Goal: Information Seeking & Learning: Understand process/instructions

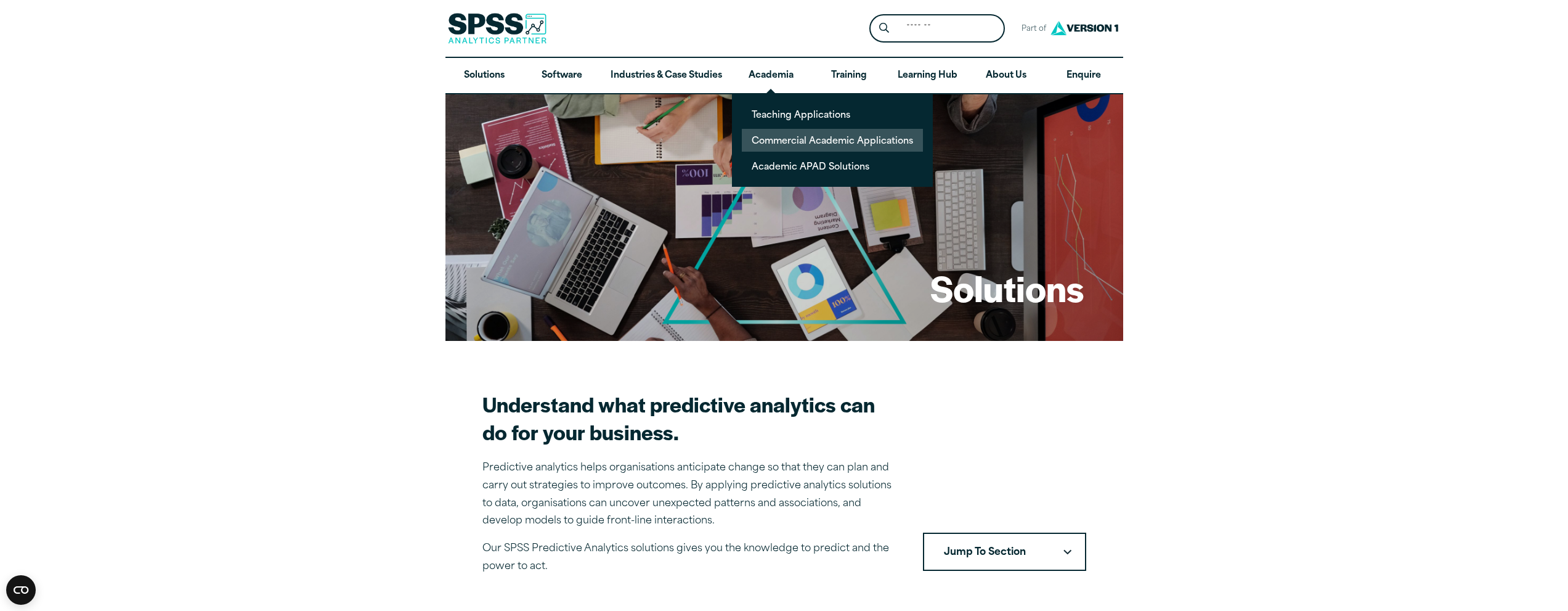
click at [810, 143] on link "Commercial Academic Applications" at bounding box center [832, 140] width 181 height 23
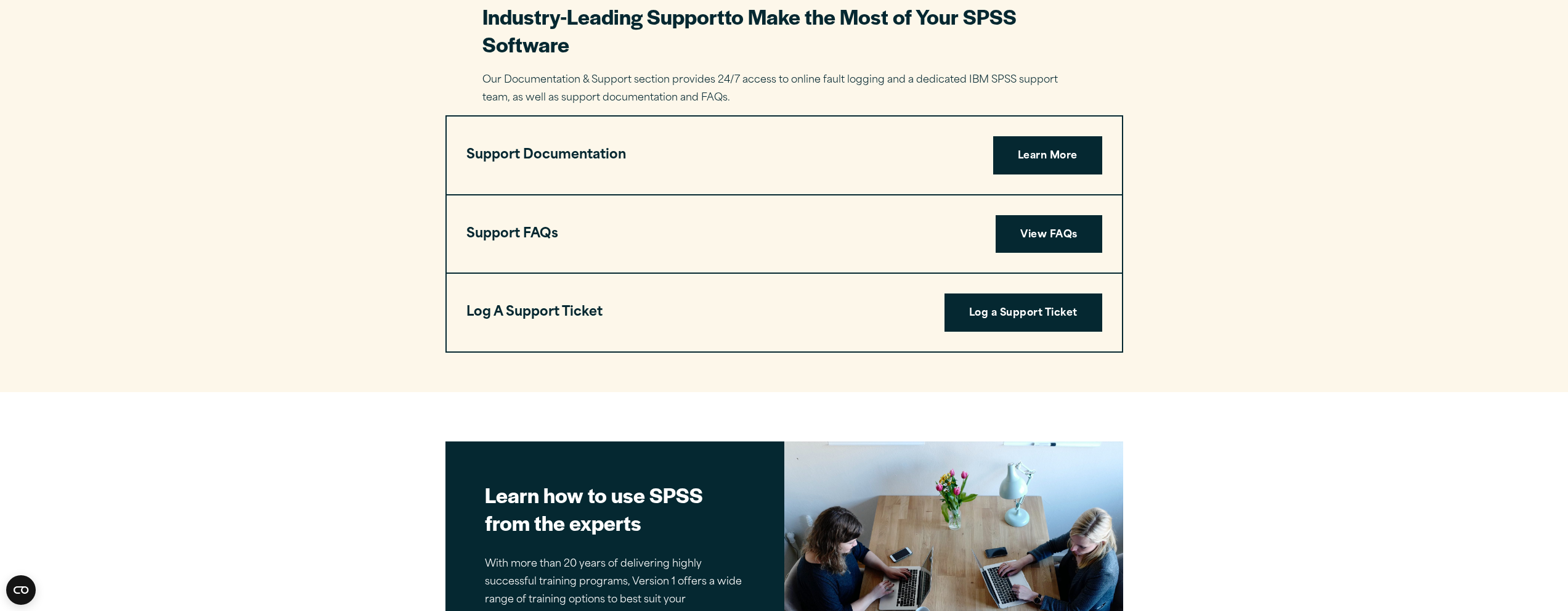
scroll to position [2219, 0]
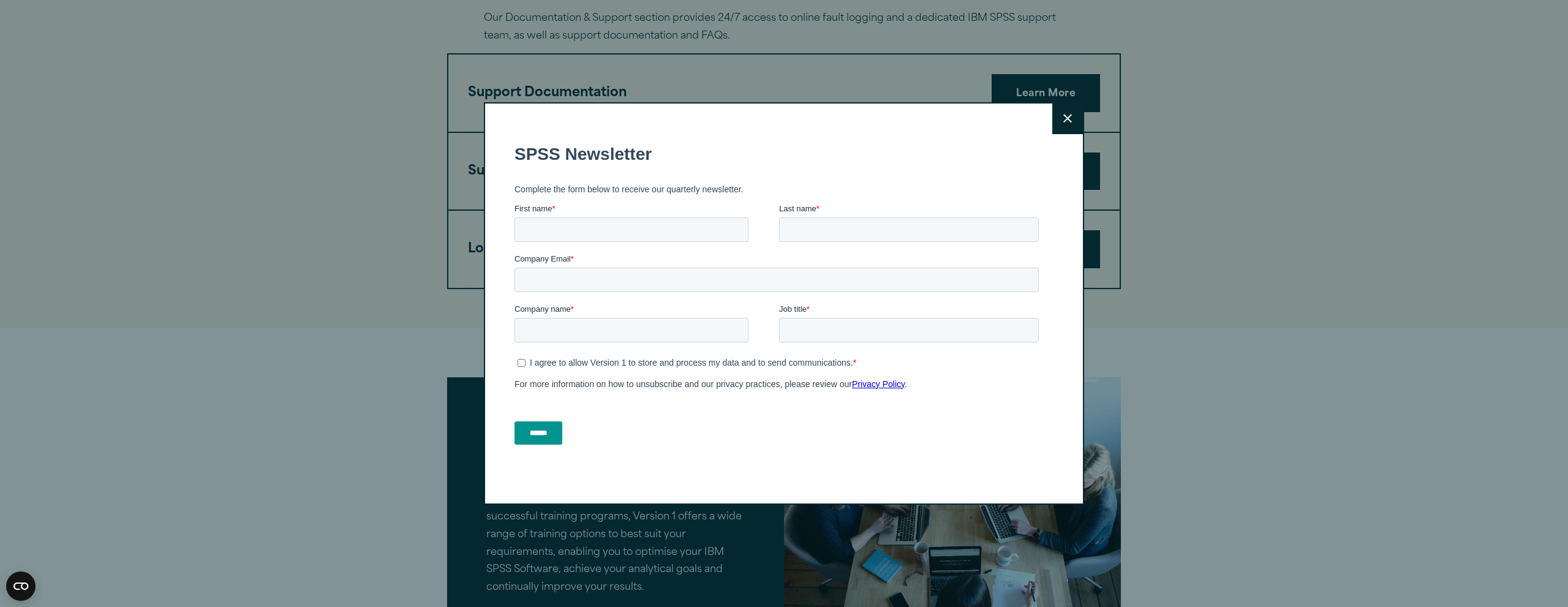
click at [1059, 113] on button "Close" at bounding box center [1068, 119] width 31 height 31
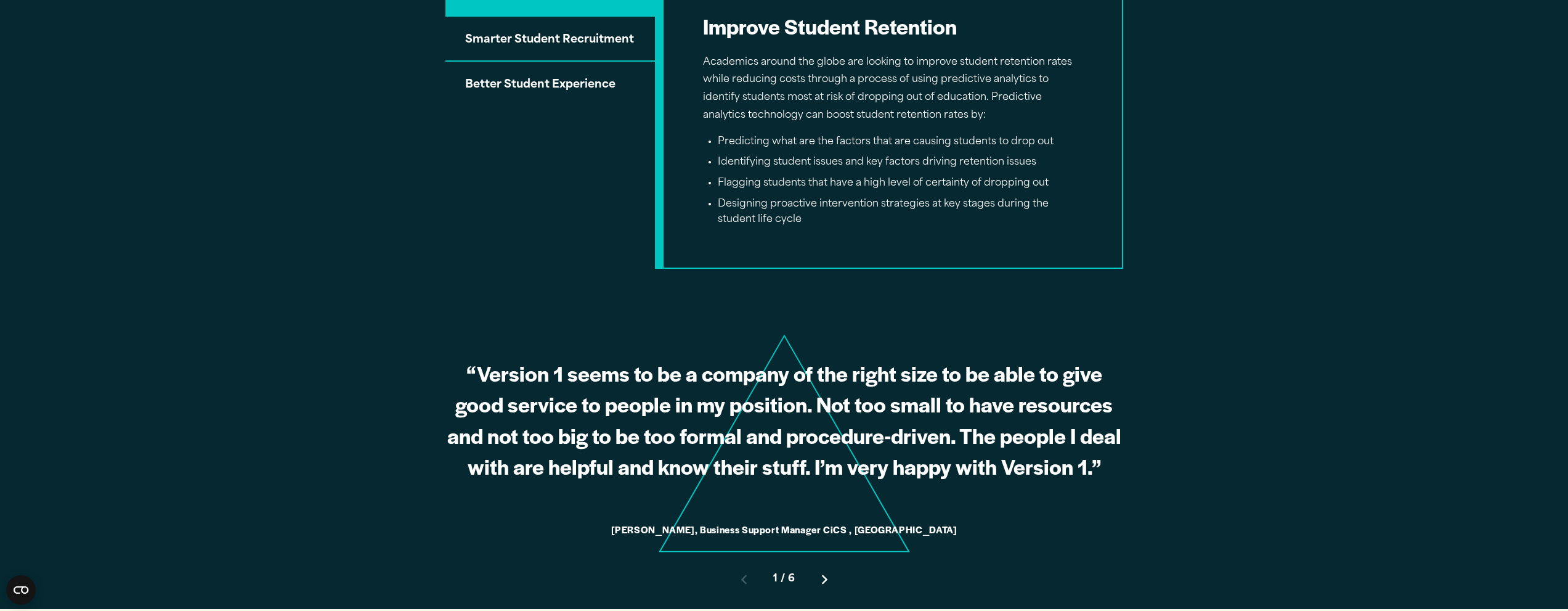
scroll to position [986, 0]
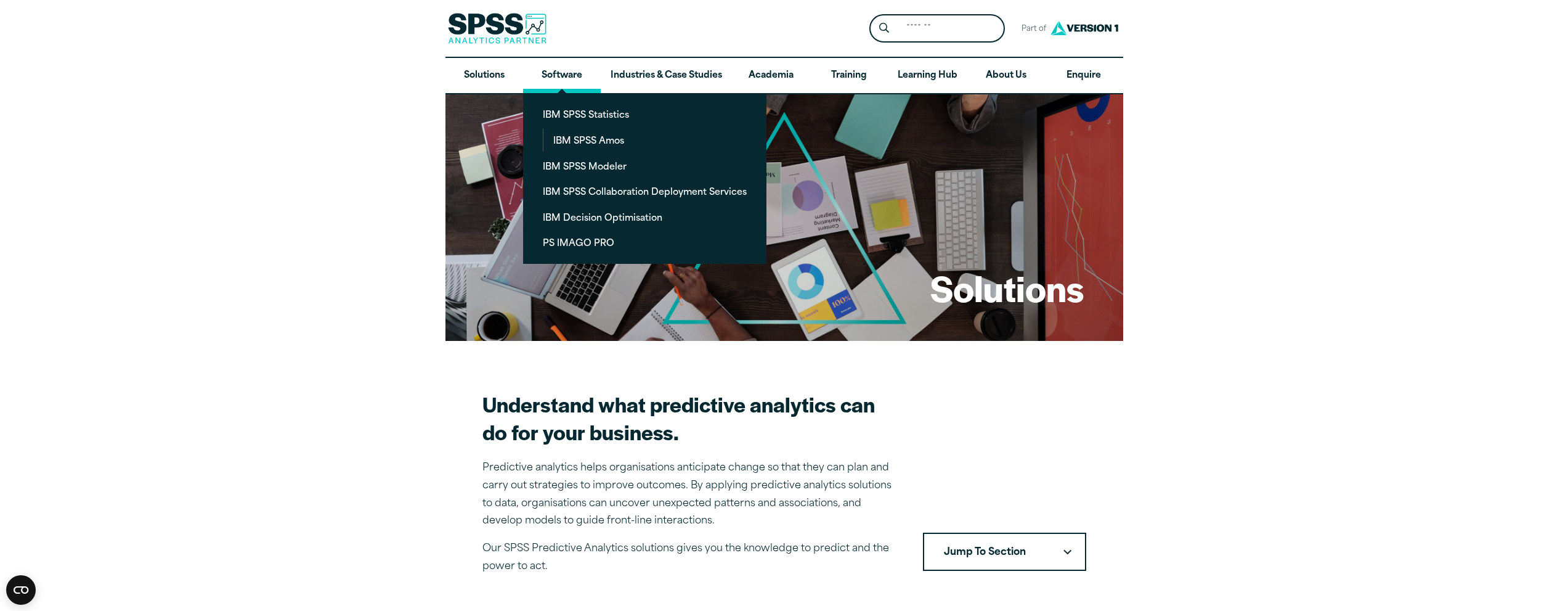
click at [583, 74] on link "Software" at bounding box center [562, 76] width 77 height 35
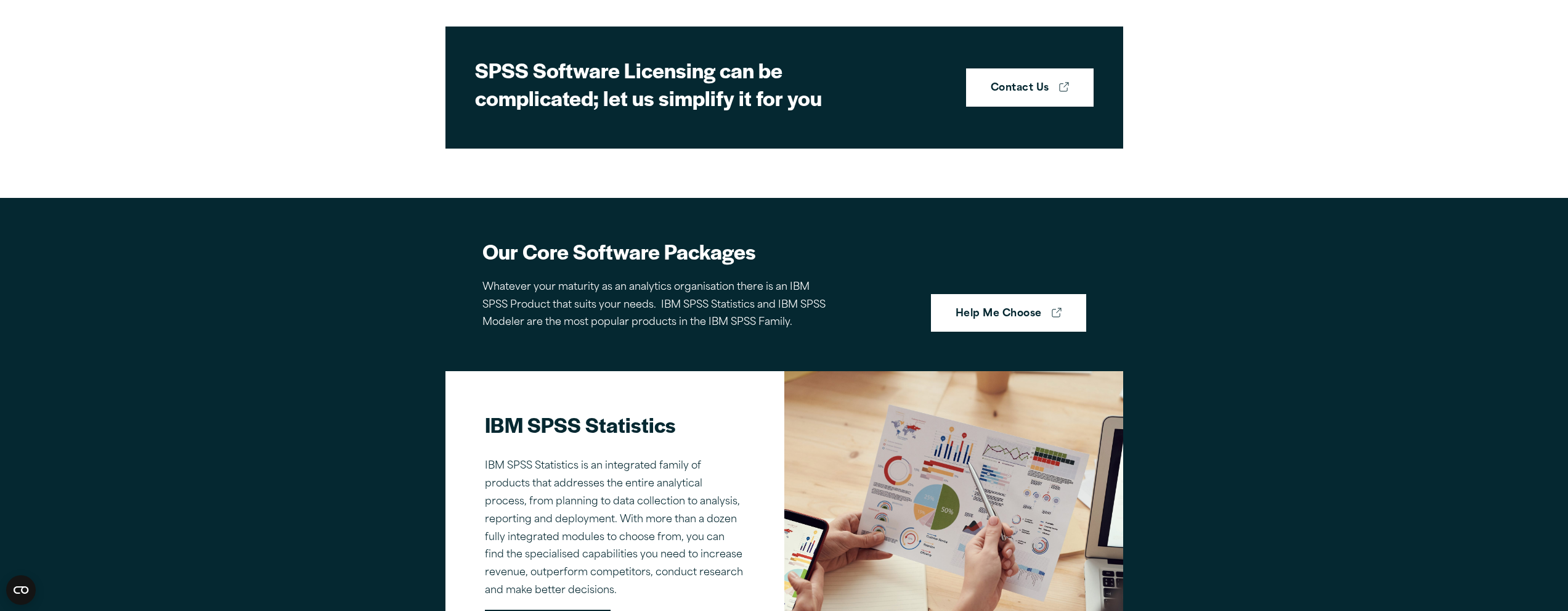
scroll to position [555, 0]
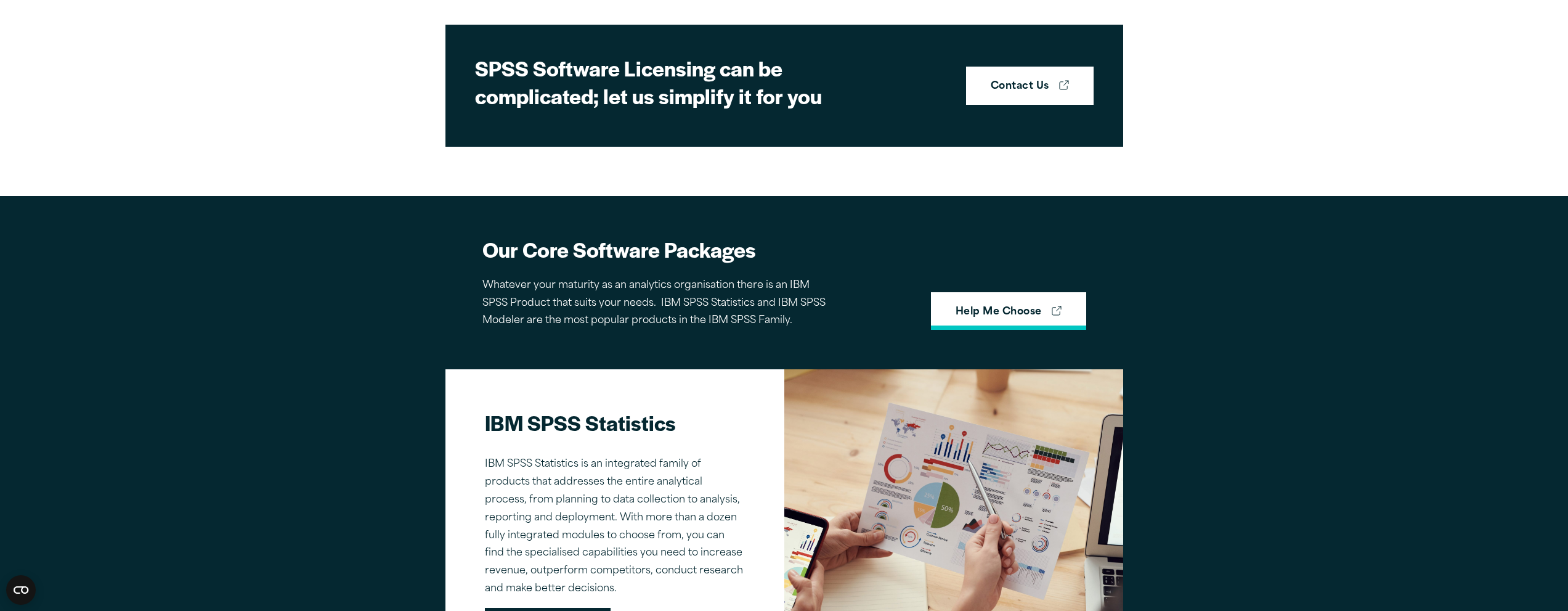
click at [1003, 301] on link "Help Me Choose" at bounding box center [1008, 311] width 155 height 38
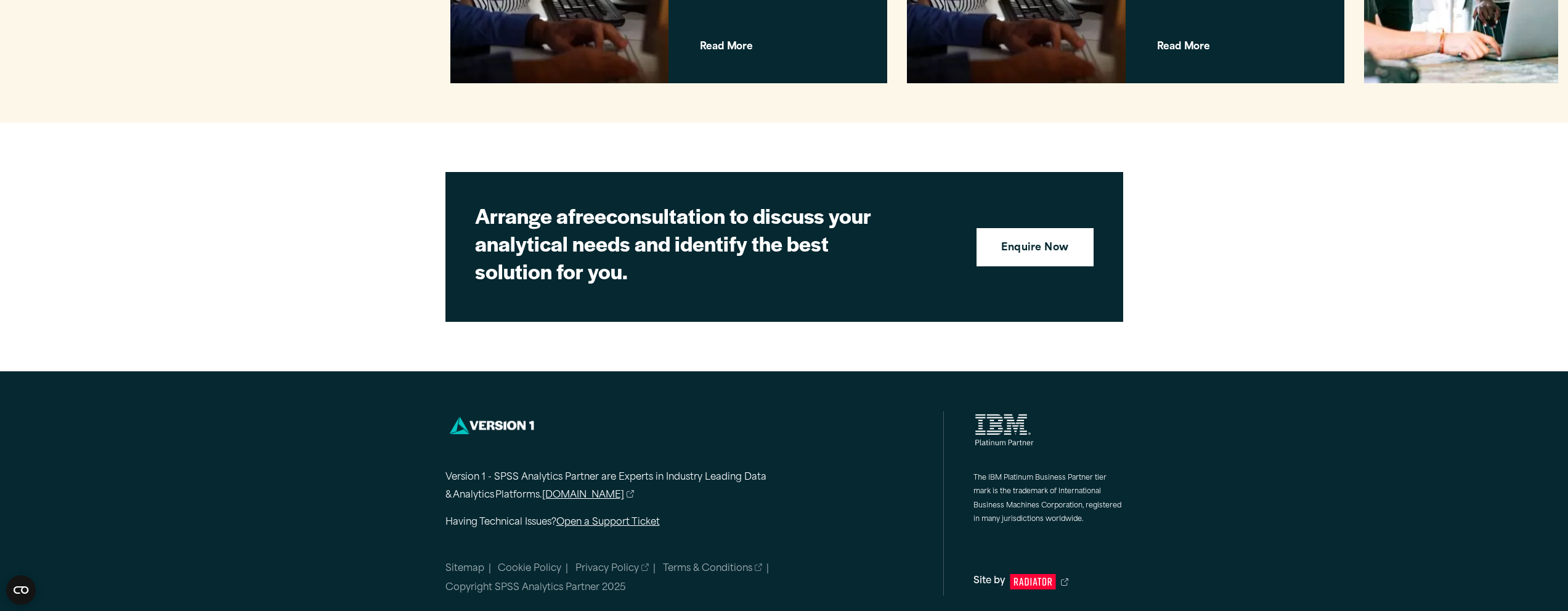
scroll to position [3003, 0]
